Goal: Find specific fact: Find specific fact

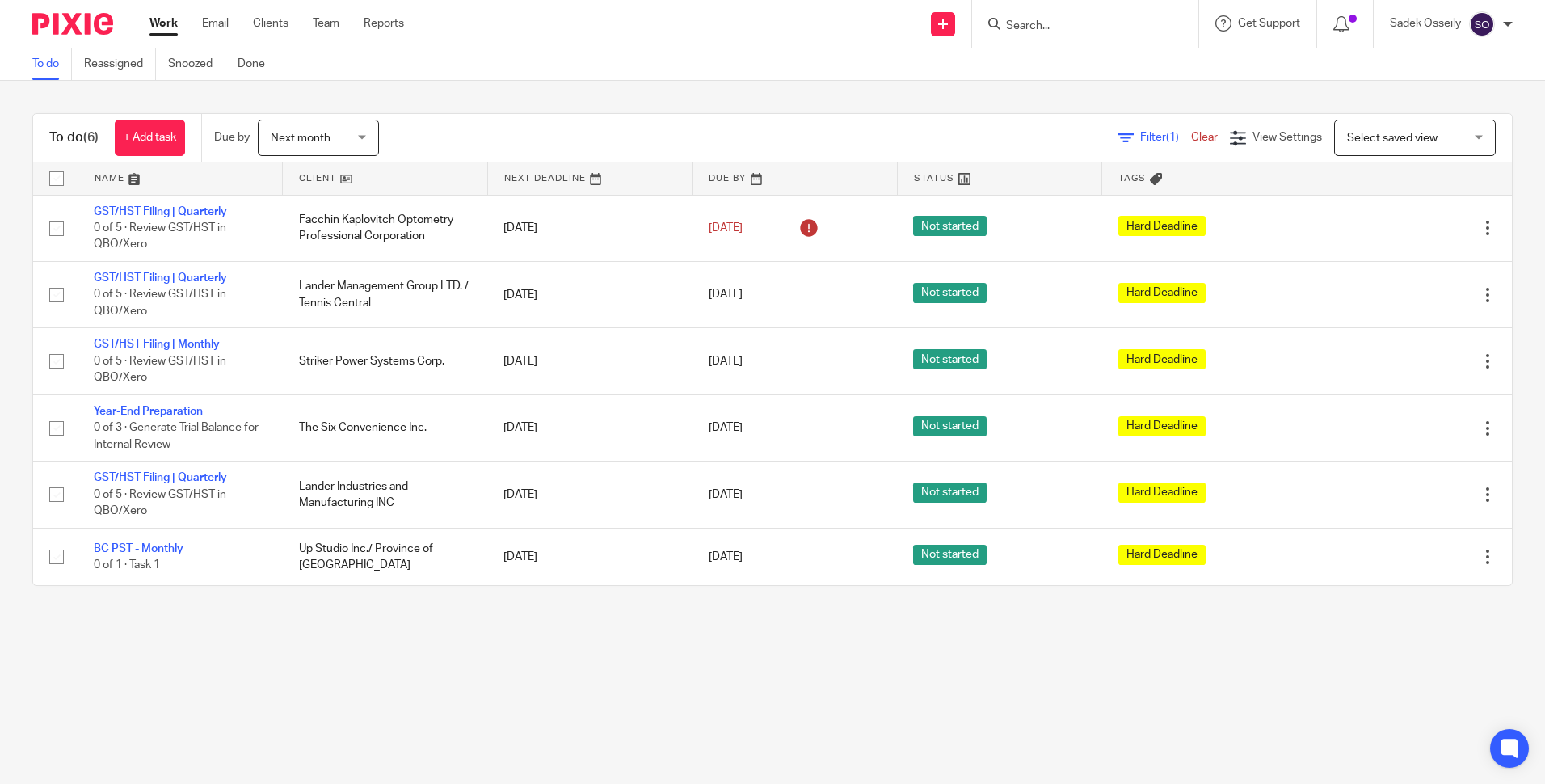
click at [1086, 33] on input "Search" at bounding box center [1076, 27] width 145 height 15
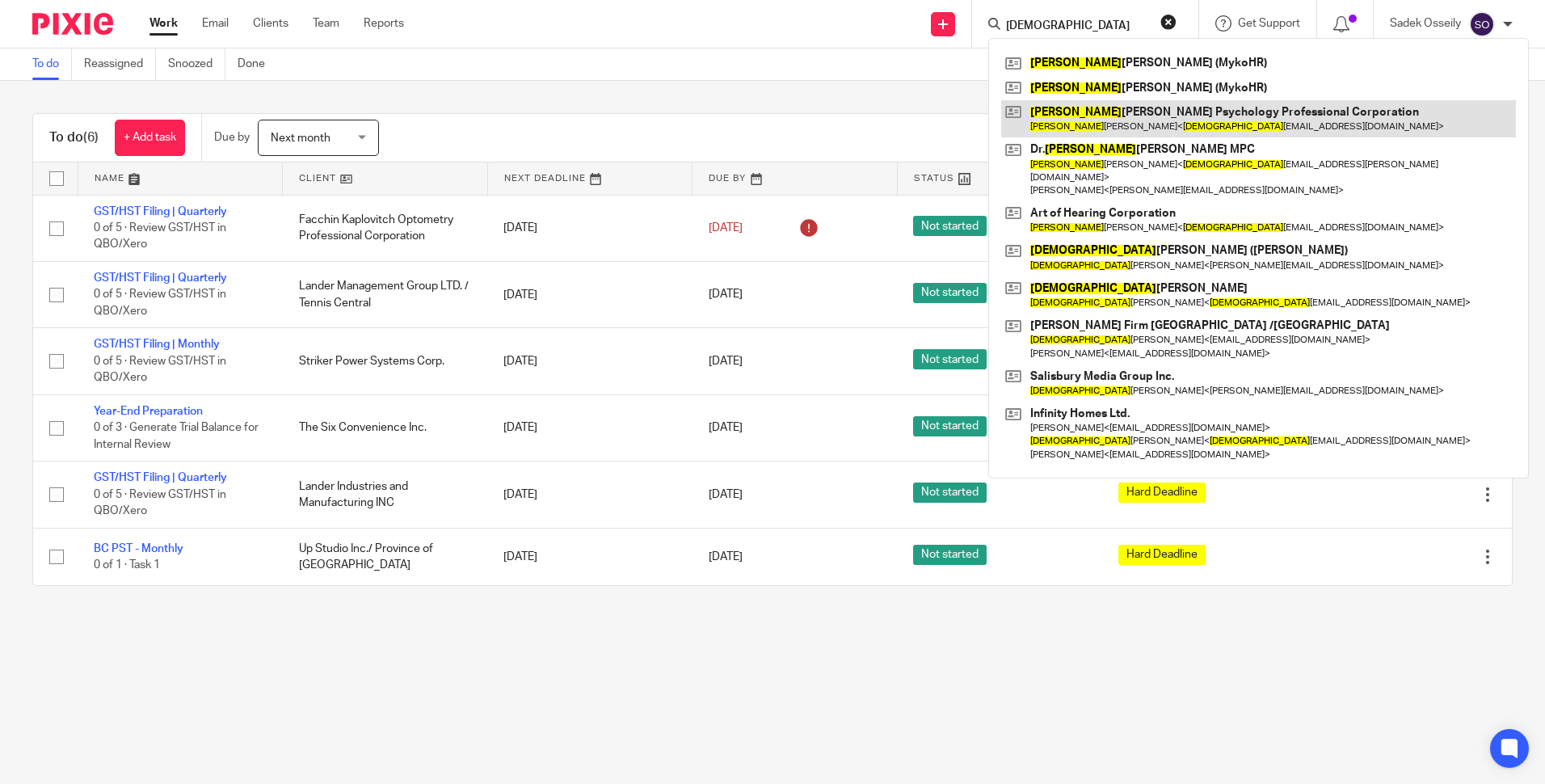
type input "[DEMOGRAPHIC_DATA]"
click at [1144, 109] on link at bounding box center [1259, 119] width 515 height 37
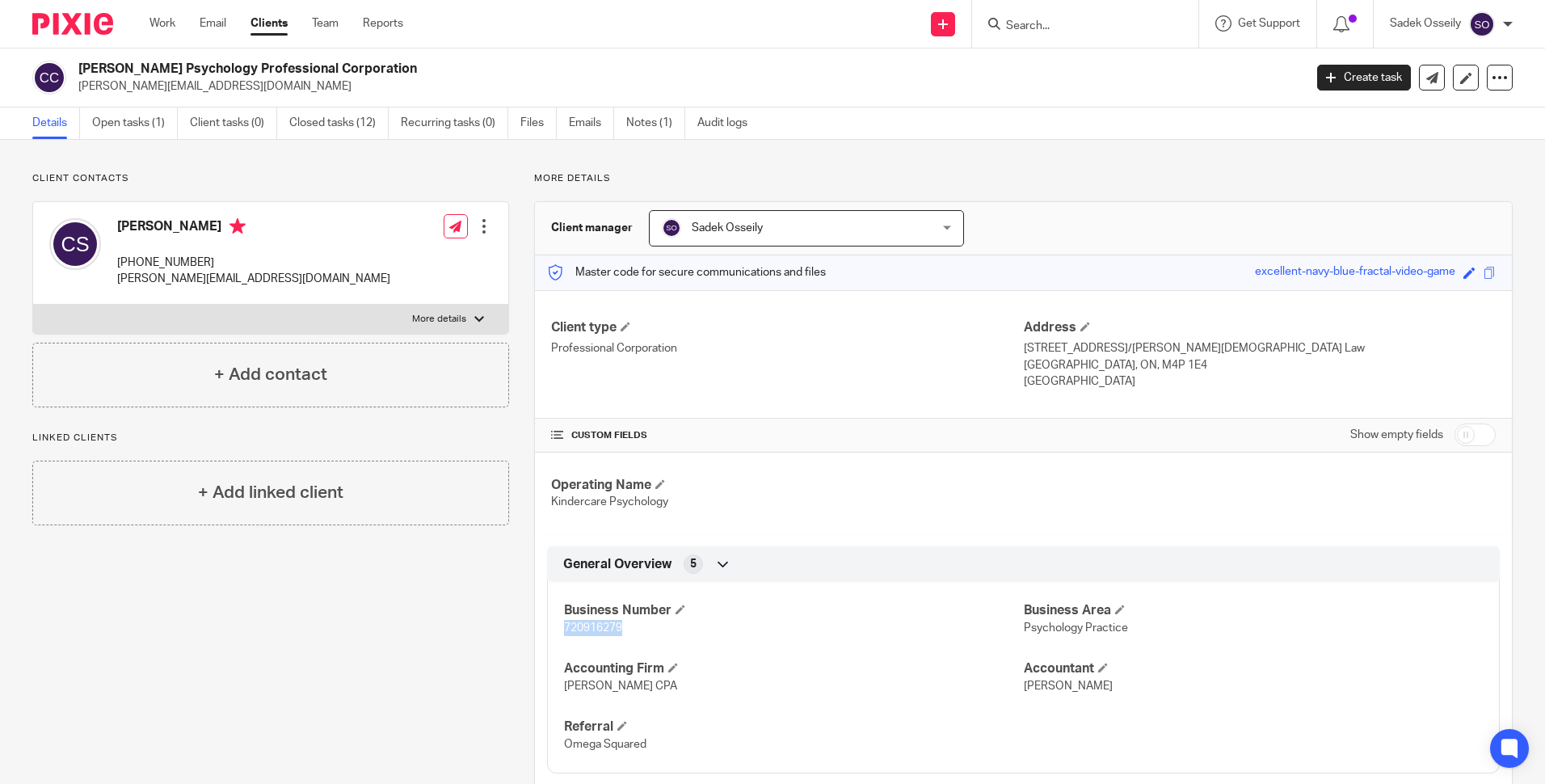
drag, startPoint x: 636, startPoint y: 633, endPoint x: 561, endPoint y: 631, distance: 75.0
click at [564, 631] on p "720916279" at bounding box center [794, 627] width 459 height 16
copy span "720916279"
